Goal: Task Accomplishment & Management: Manage account settings

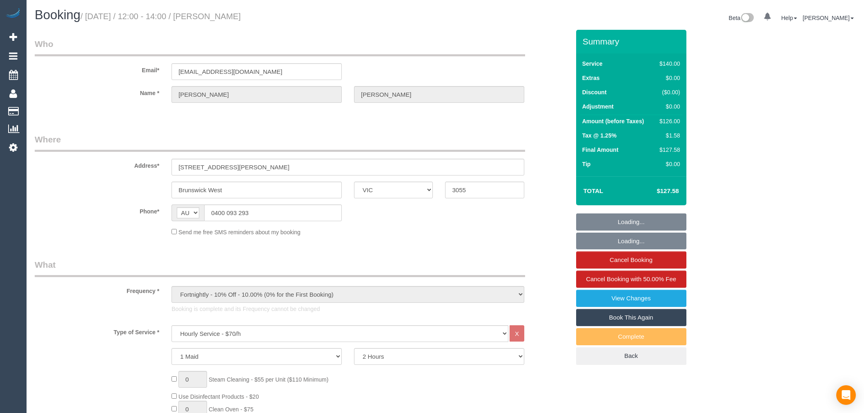
select select "VIC"
select select "object:1455"
select select "string:stripe-pm_1PRSSJ2GScqysDRVmbk2Lbql"
select select "number:27"
select select "number:14"
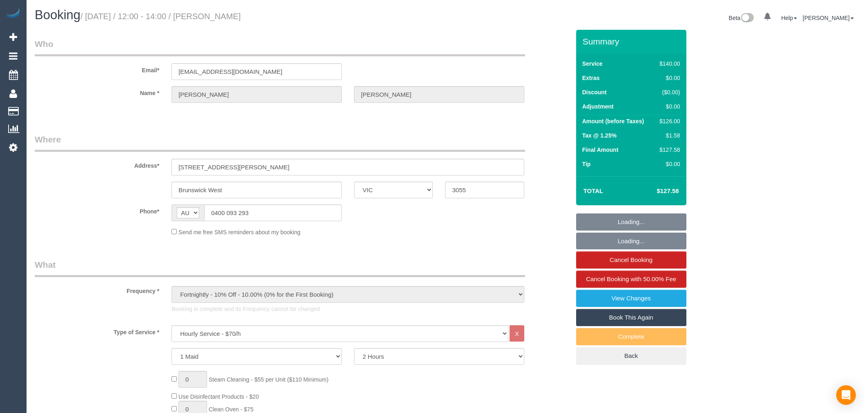
select select "number:19"
select select "number:22"
select select "number:35"
select select "number:13"
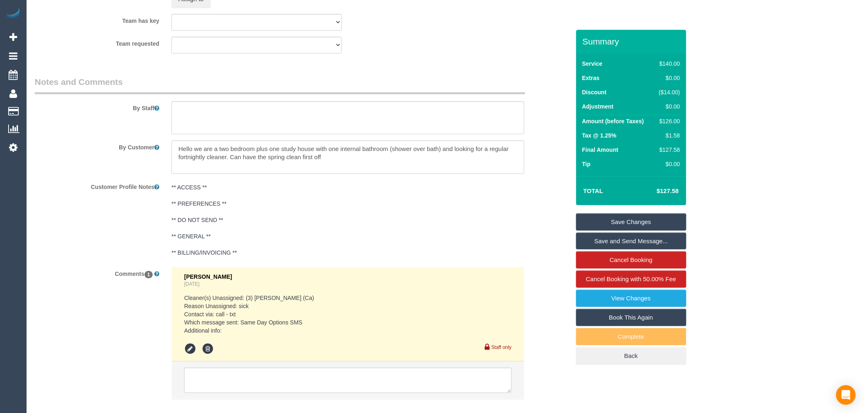
scroll to position [1287, 0]
